Goal: Use online tool/utility: Utilize a website feature to perform a specific function

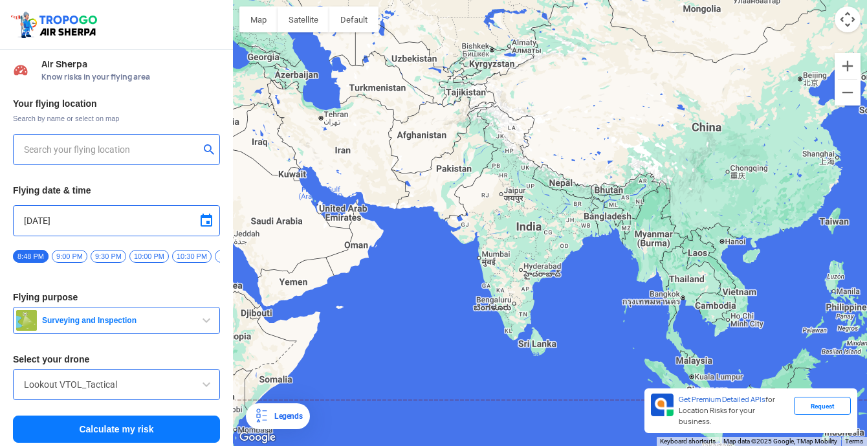
click at [516, 237] on div at bounding box center [550, 223] width 634 height 446
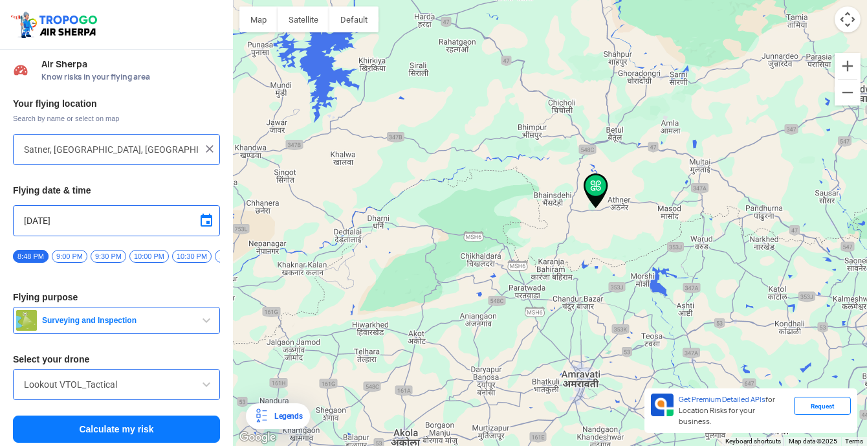
drag, startPoint x: 360, startPoint y: 257, endPoint x: 501, endPoint y: 228, distance: 144.1
click at [502, 228] on div at bounding box center [550, 223] width 634 height 446
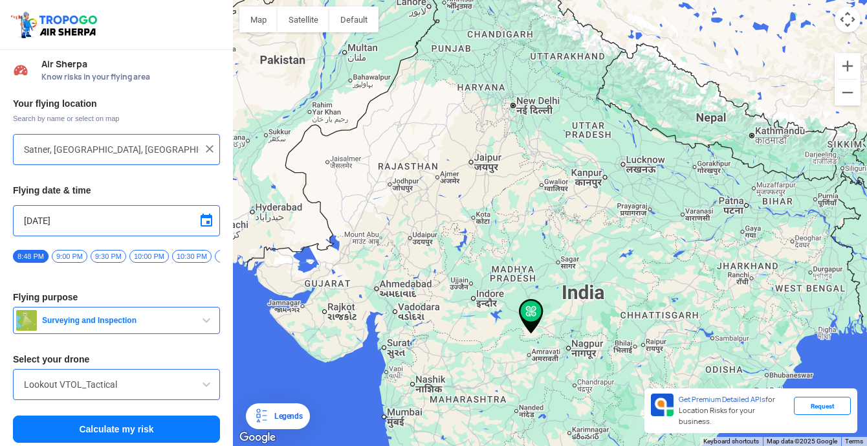
drag, startPoint x: 372, startPoint y: 217, endPoint x: 458, endPoint y: 322, distance: 135.6
click at [458, 322] on div at bounding box center [550, 223] width 634 height 446
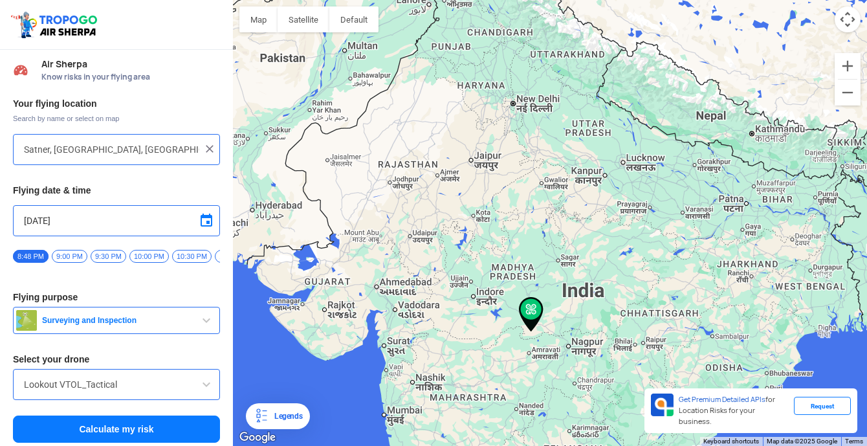
click at [391, 184] on div at bounding box center [550, 223] width 634 height 446
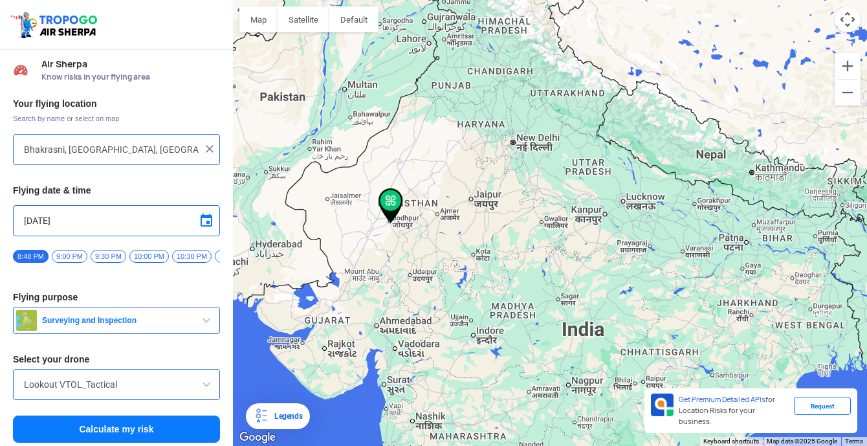
click at [390, 227] on div at bounding box center [550, 223] width 634 height 446
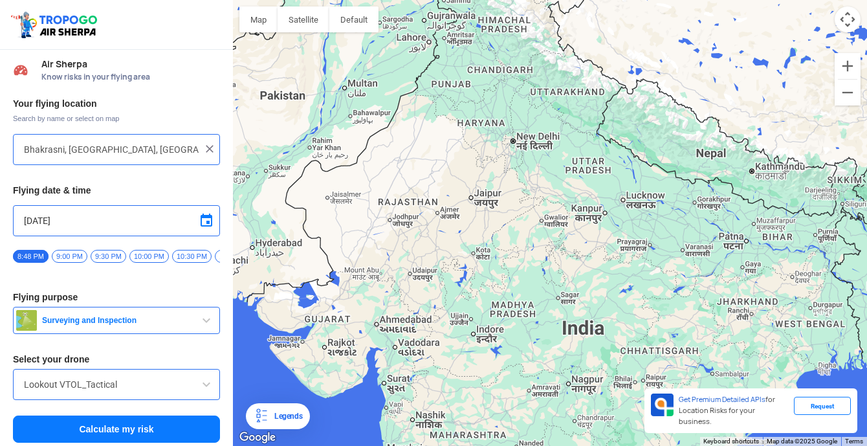
click at [390, 227] on div at bounding box center [550, 223] width 634 height 446
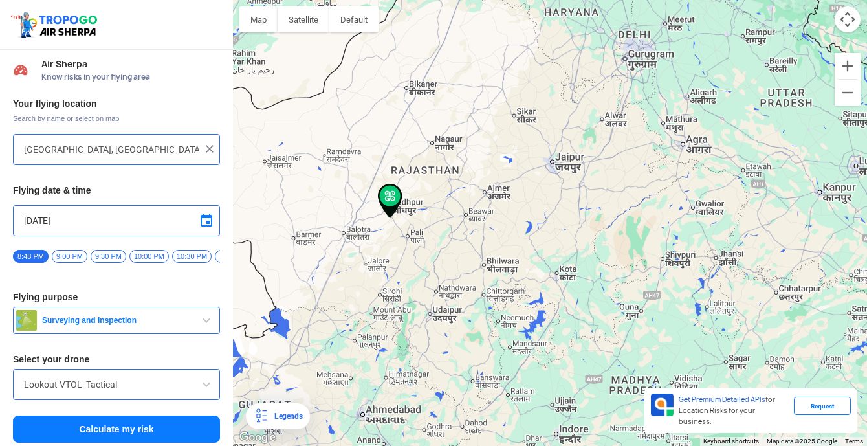
click at [383, 213] on img at bounding box center [390, 201] width 25 height 35
click at [403, 223] on div at bounding box center [550, 223] width 634 height 446
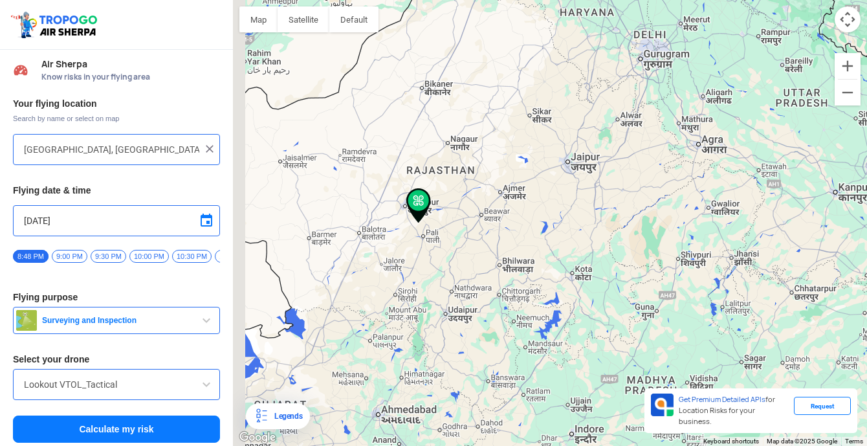
click at [403, 223] on div at bounding box center [550, 223] width 634 height 446
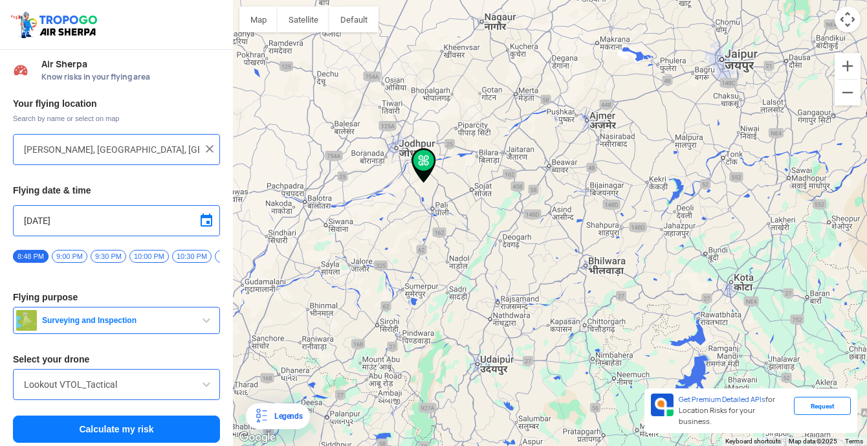
drag, startPoint x: 666, startPoint y: 274, endPoint x: 501, endPoint y: 234, distance: 169.9
click at [501, 234] on div at bounding box center [550, 223] width 634 height 446
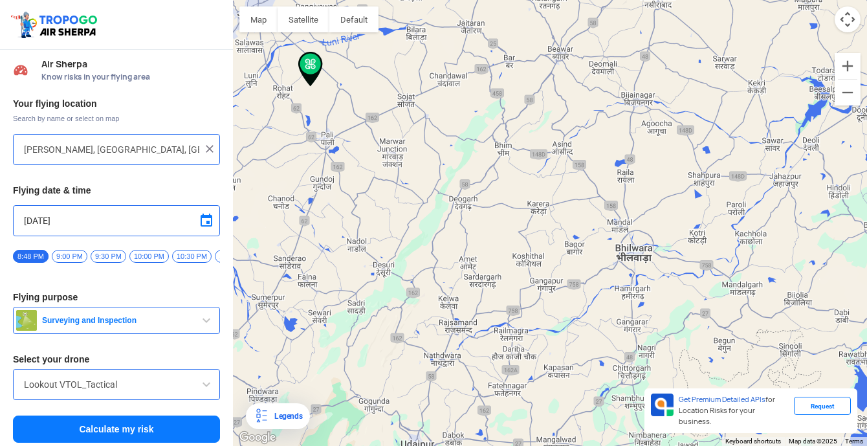
click at [501, 250] on div at bounding box center [550, 223] width 634 height 446
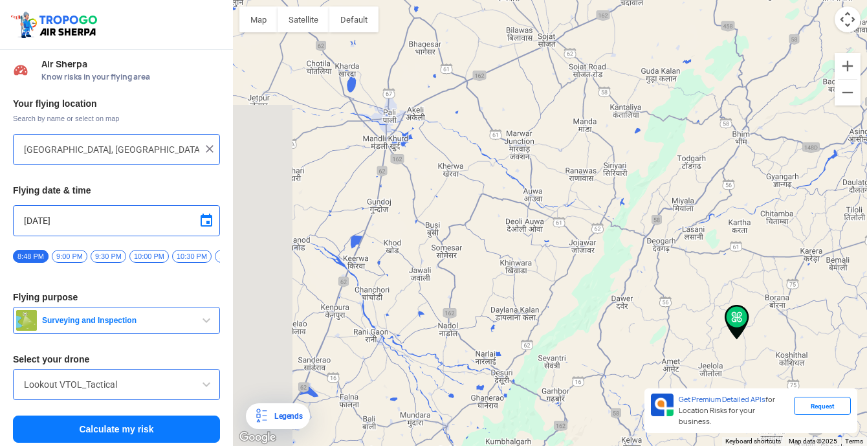
drag, startPoint x: 374, startPoint y: 138, endPoint x: 488, endPoint y: 235, distance: 150.1
click at [488, 235] on div at bounding box center [550, 223] width 634 height 446
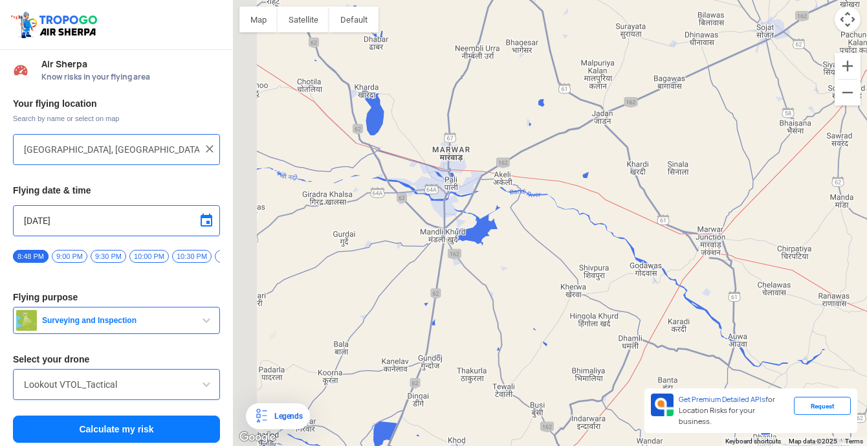
drag, startPoint x: 417, startPoint y: 132, endPoint x: 526, endPoint y: 254, distance: 163.1
click at [526, 250] on div at bounding box center [550, 223] width 634 height 446
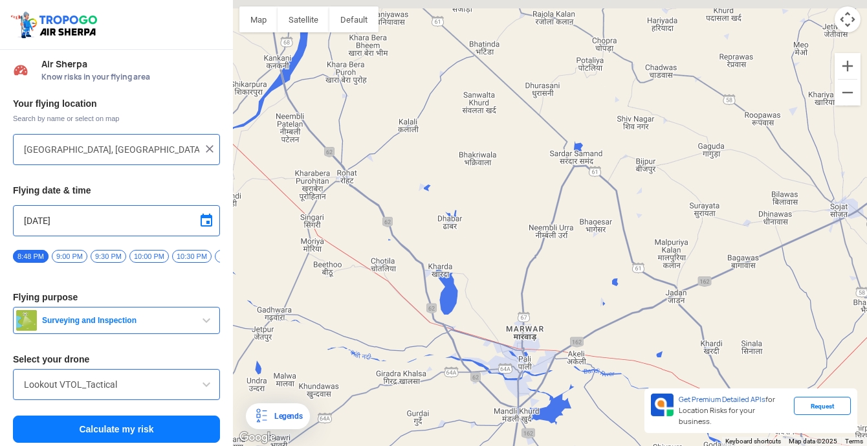
drag, startPoint x: 438, startPoint y: 140, endPoint x: 493, endPoint y: 291, distance: 161.1
click at [494, 291] on div at bounding box center [550, 223] width 634 height 446
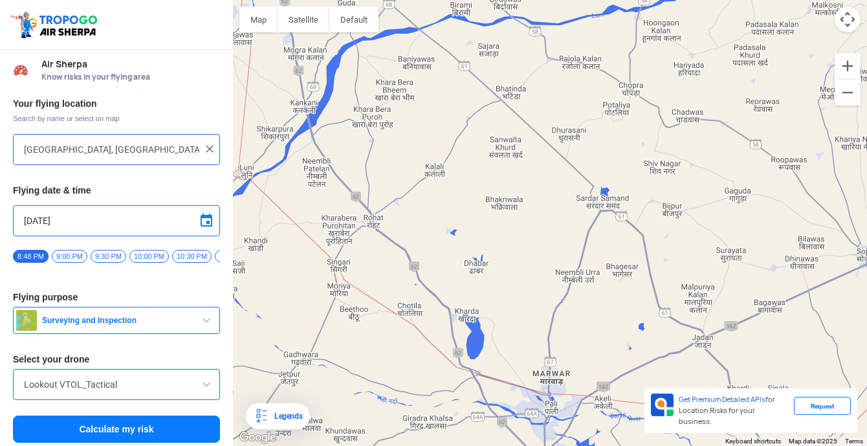
drag, startPoint x: 387, startPoint y: 162, endPoint x: 463, endPoint y: 293, distance: 151.9
click at [462, 291] on div at bounding box center [550, 223] width 634 height 446
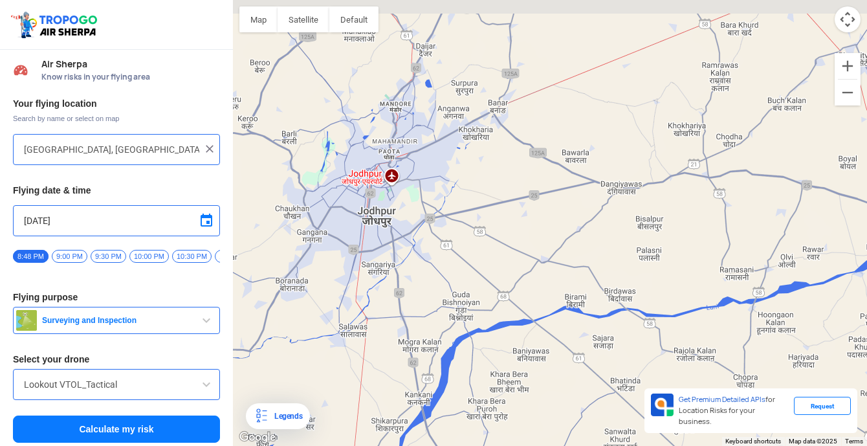
drag, startPoint x: 429, startPoint y: 170, endPoint x: 461, endPoint y: 327, distance: 159.9
click at [461, 327] on div at bounding box center [550, 223] width 634 height 446
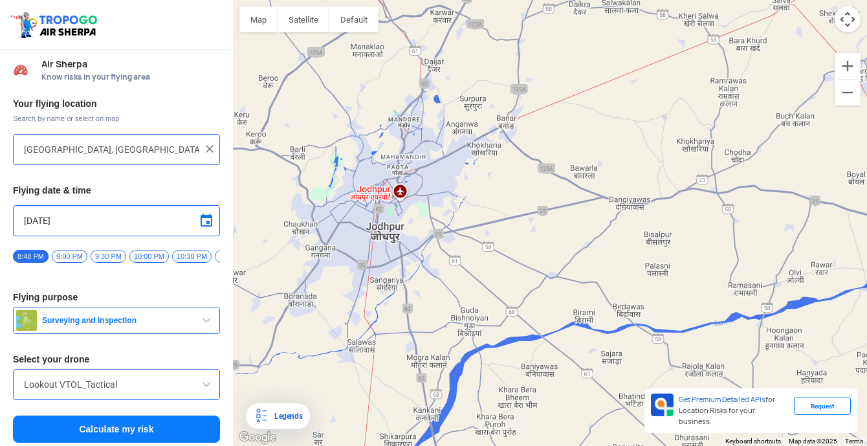
click at [416, 206] on div at bounding box center [550, 223] width 634 height 446
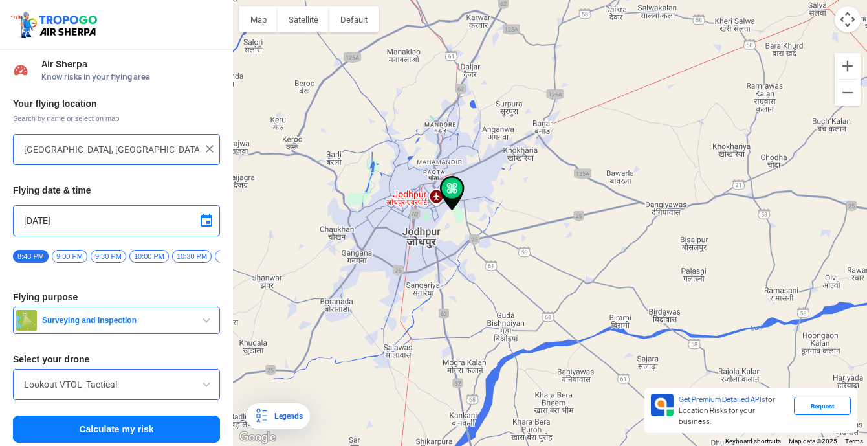
click at [416, 206] on div at bounding box center [550, 223] width 634 height 446
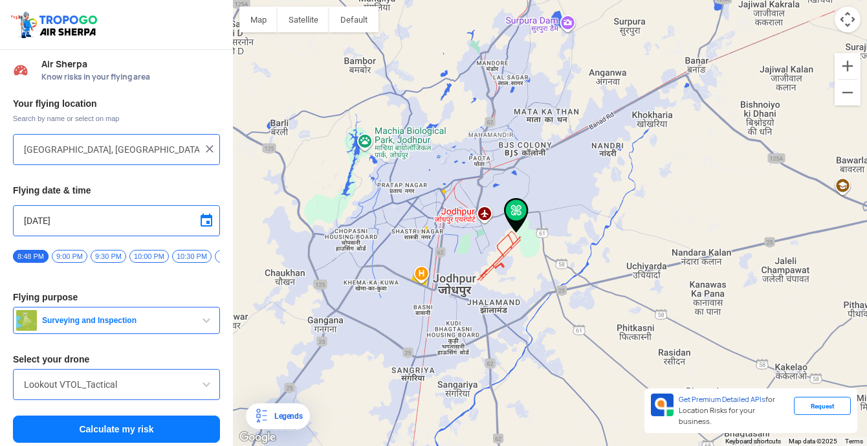
drag, startPoint x: 614, startPoint y: 245, endPoint x: 485, endPoint y: 243, distance: 128.7
click at [485, 243] on div at bounding box center [550, 223] width 634 height 446
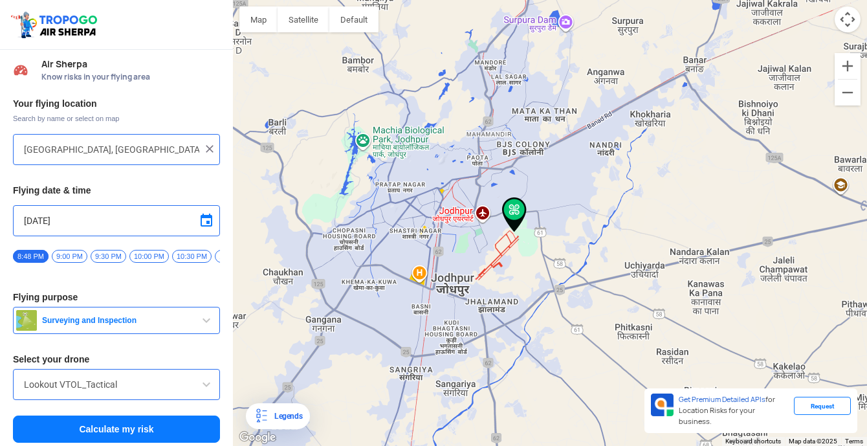
click at [538, 197] on div at bounding box center [550, 223] width 634 height 446
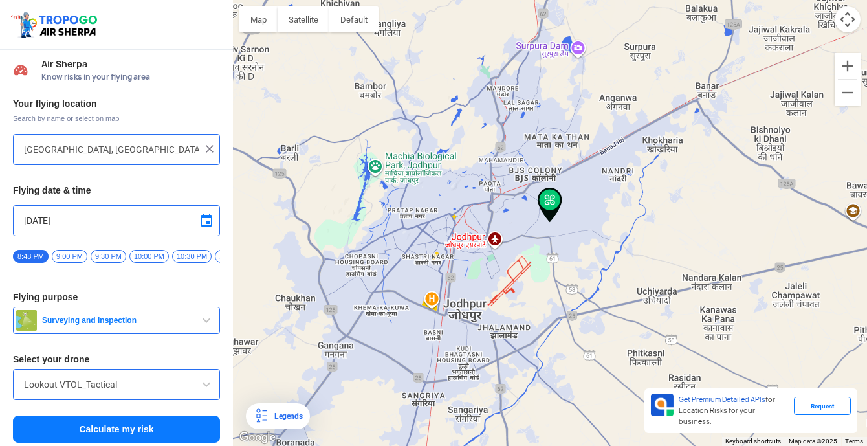
click at [538, 197] on img at bounding box center [550, 205] width 25 height 35
click at [531, 226] on div at bounding box center [550, 223] width 634 height 446
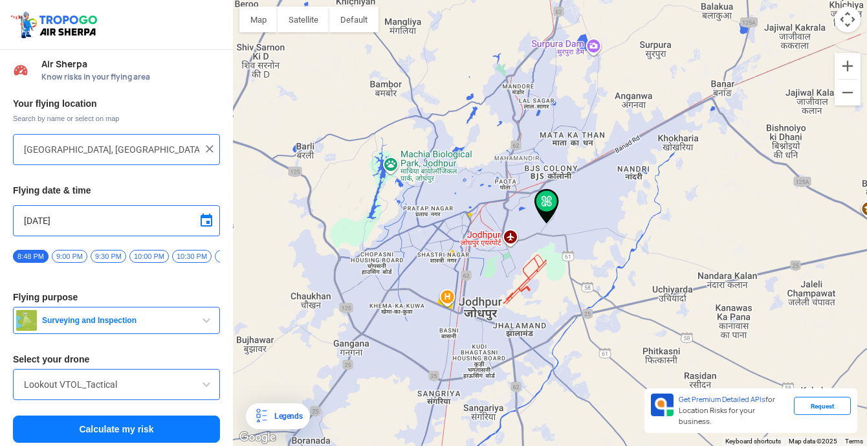
click at [531, 226] on div at bounding box center [550, 223] width 634 height 446
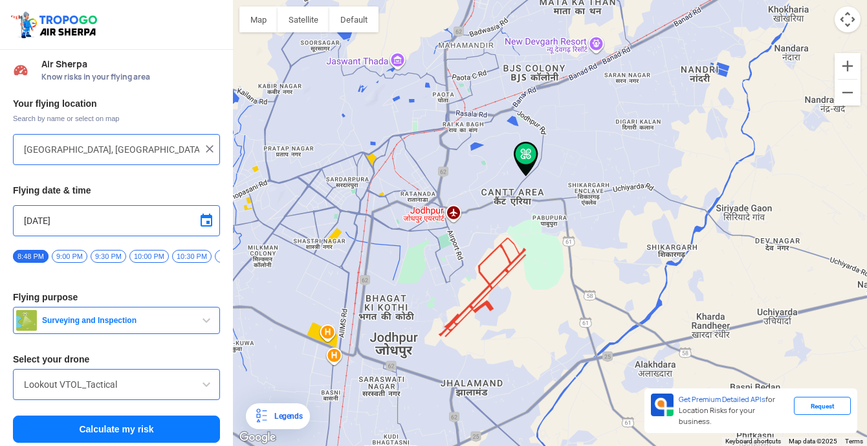
drag, startPoint x: 549, startPoint y: 268, endPoint x: 492, endPoint y: 208, distance: 82.4
click at [492, 208] on div at bounding box center [550, 223] width 634 height 446
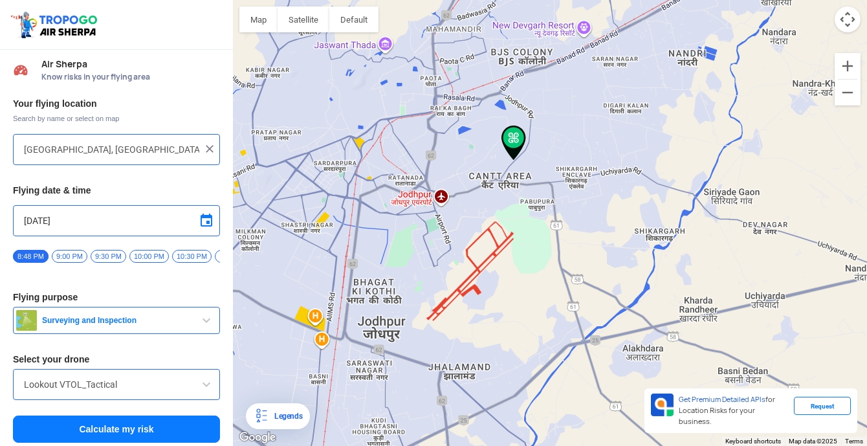
click at [486, 259] on div at bounding box center [550, 223] width 634 height 446
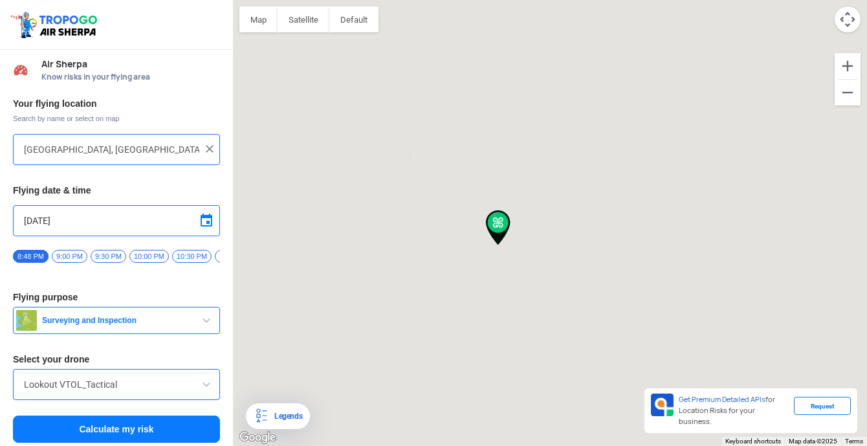
type input "[STREET_ADDRESS]"
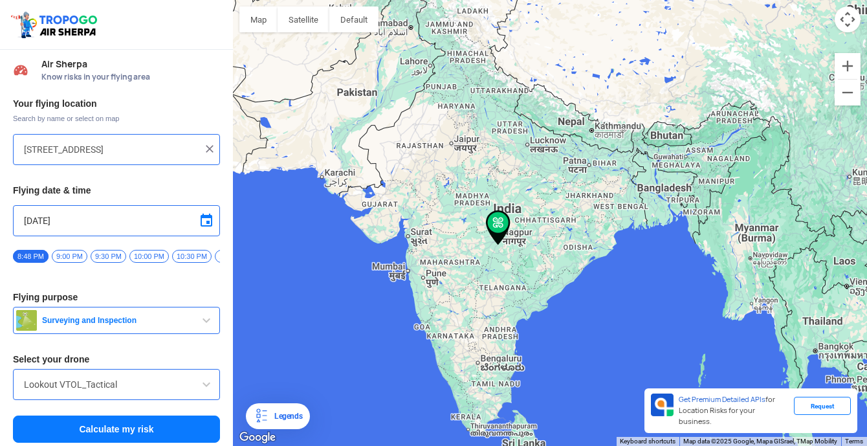
click at [208, 148] on img at bounding box center [209, 148] width 13 height 13
click at [133, 156] on input "text" at bounding box center [111, 150] width 175 height 16
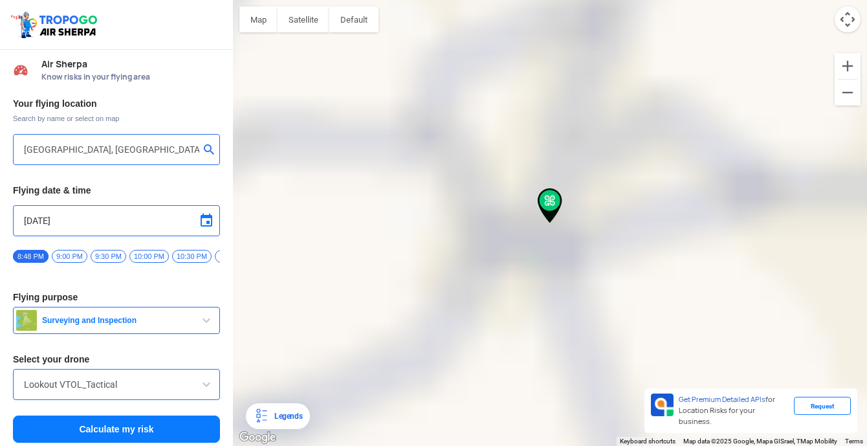
type input "[STREET_ADDRESS]"
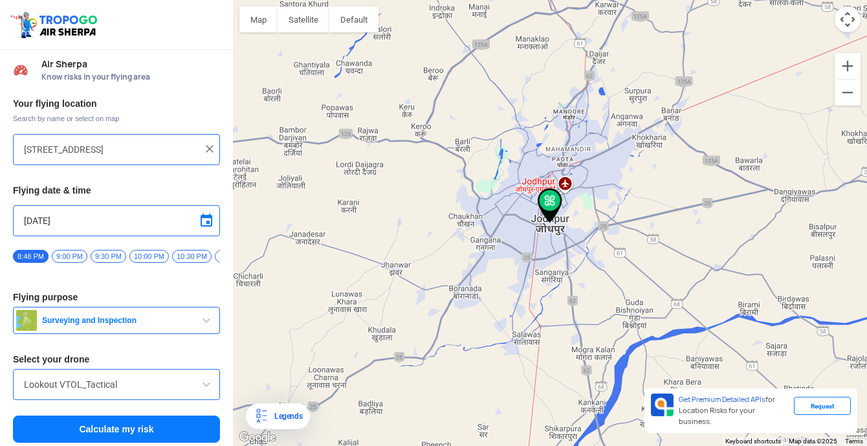
click at [116, 428] on button "Calculate my risk" at bounding box center [116, 428] width 207 height 27
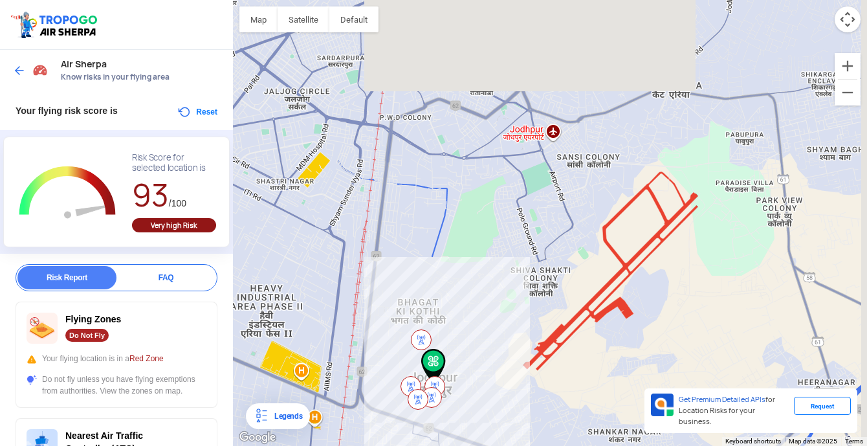
drag, startPoint x: 598, startPoint y: 223, endPoint x: 490, endPoint y: 362, distance: 176.6
click at [490, 362] on div at bounding box center [550, 223] width 634 height 446
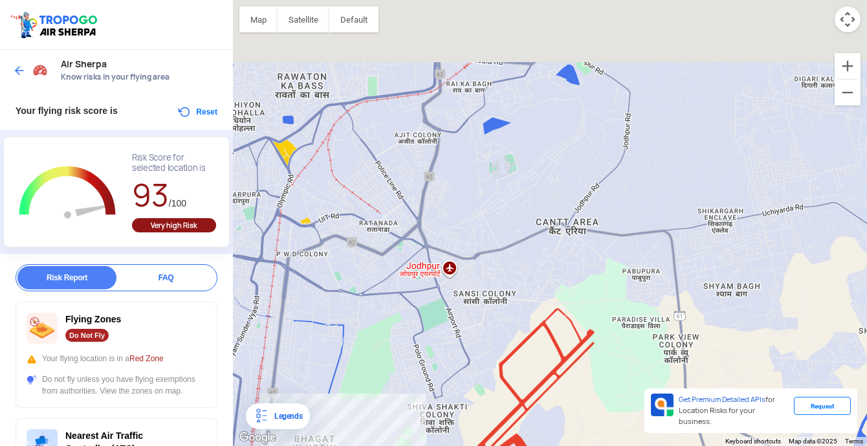
drag, startPoint x: 578, startPoint y: 226, endPoint x: 445, endPoint y: 405, distance: 222.9
click at [445, 406] on div at bounding box center [550, 223] width 634 height 446
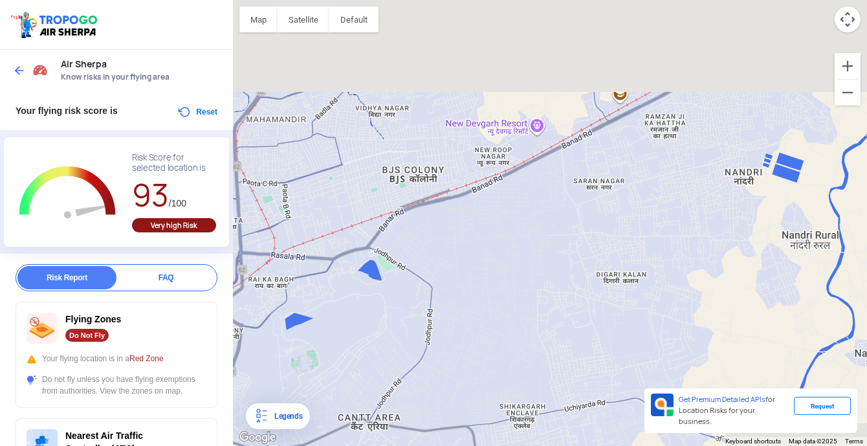
drag, startPoint x: 507, startPoint y: 234, endPoint x: 316, endPoint y: 411, distance: 259.5
click at [316, 411] on div at bounding box center [550, 223] width 634 height 446
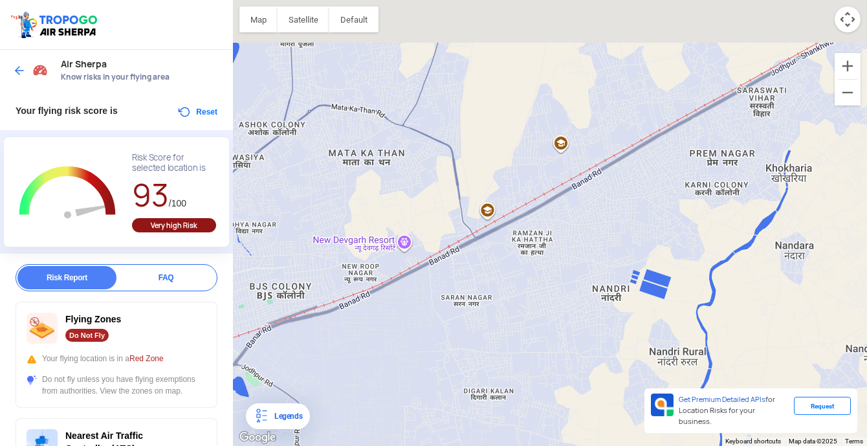
drag, startPoint x: 485, startPoint y: 325, endPoint x: 378, endPoint y: 411, distance: 137.6
click at [378, 412] on div at bounding box center [550, 223] width 634 height 446
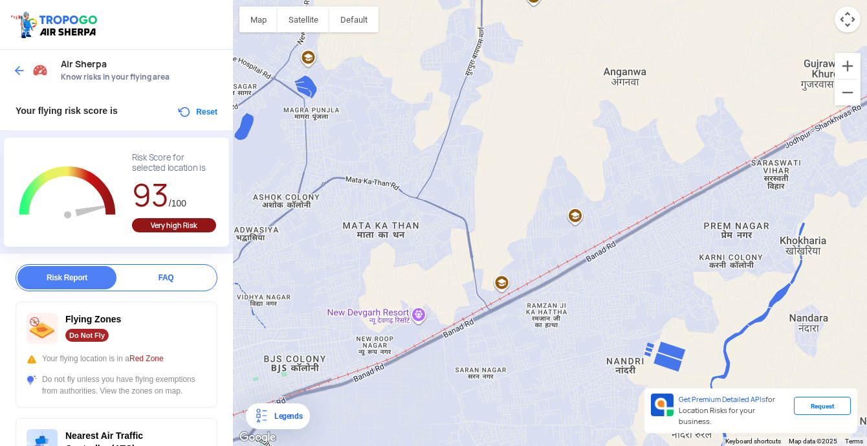
drag, startPoint x: 548, startPoint y: 220, endPoint x: 566, endPoint y: 289, distance: 70.9
click at [567, 290] on div at bounding box center [550, 223] width 634 height 446
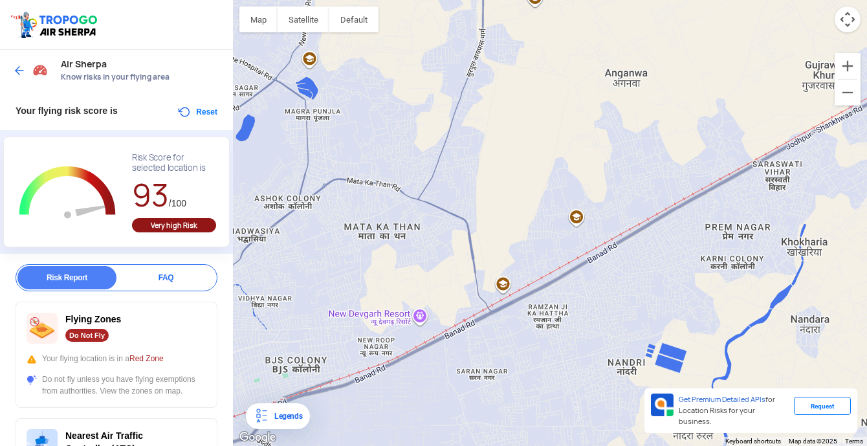
click at [369, 150] on div at bounding box center [550, 223] width 634 height 446
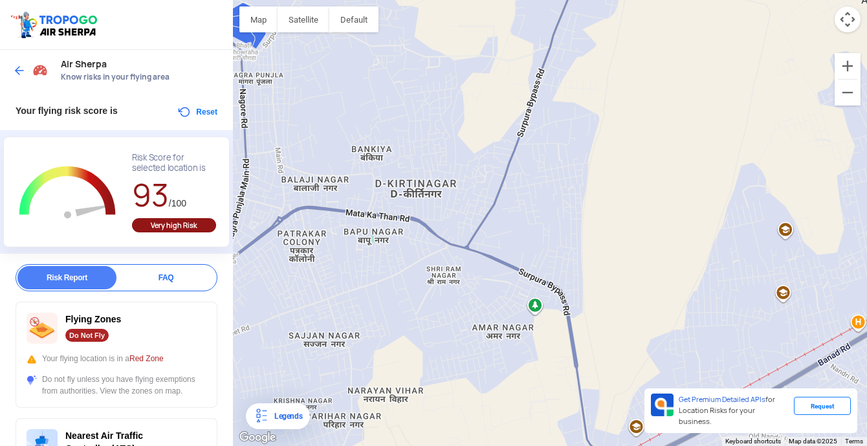
click at [327, 158] on div at bounding box center [550, 223] width 634 height 446
click at [21, 69] on img at bounding box center [19, 70] width 13 height 13
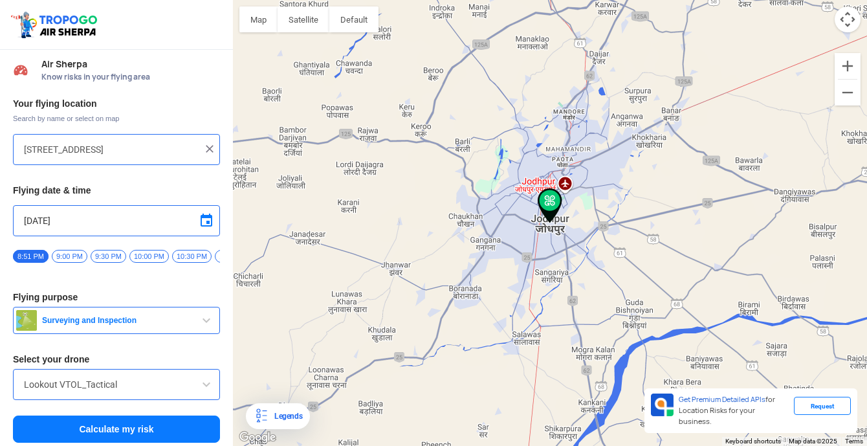
click at [587, 137] on div at bounding box center [550, 223] width 634 height 446
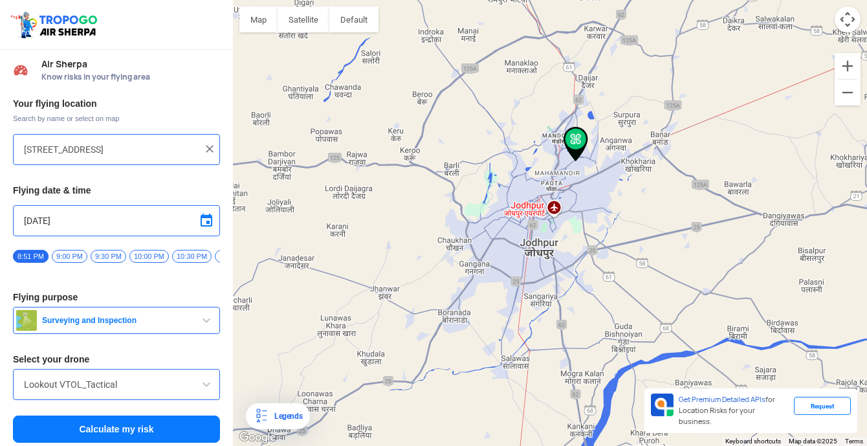
type input "[GEOGRAPHIC_DATA], [GEOGRAPHIC_DATA], [GEOGRAPHIC_DATA]"
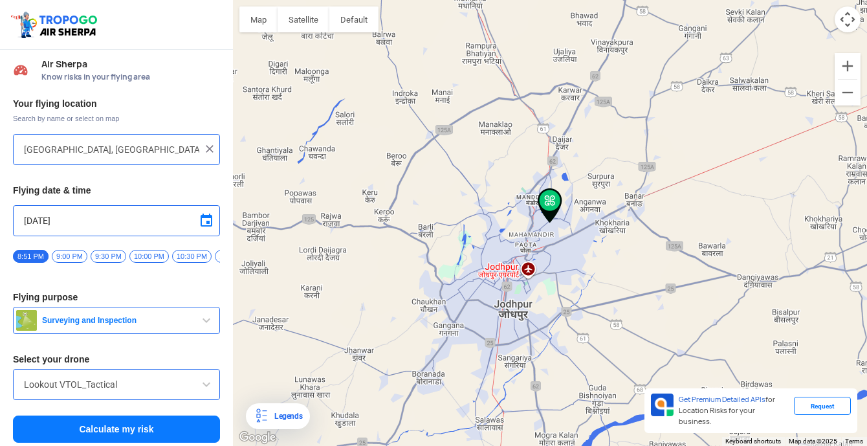
click at [106, 431] on button "Calculate my risk" at bounding box center [116, 428] width 207 height 27
